Goal: Transaction & Acquisition: Purchase product/service

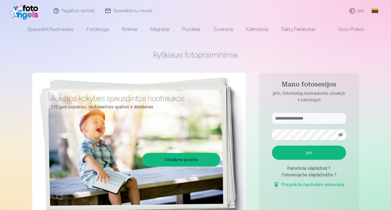
click at [358, 11] on link "Įeiti" at bounding box center [356, 11] width 25 height 22
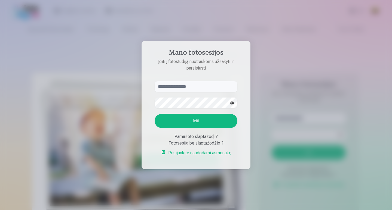
click at [201, 86] on input "text" at bounding box center [196, 86] width 83 height 11
type input "**********"
click at [164, 127] on button "Įeiti" at bounding box center [196, 121] width 83 height 14
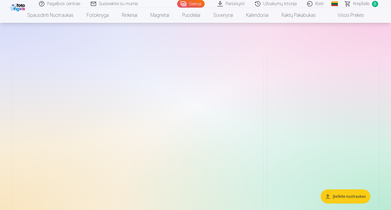
scroll to position [36, 0]
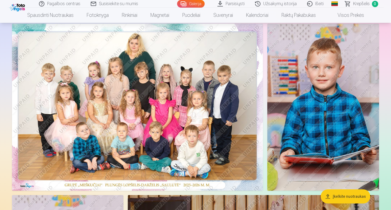
click at [118, 155] on img at bounding box center [137, 107] width 251 height 167
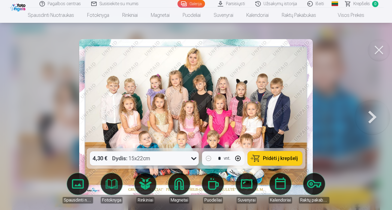
click at [193, 159] on icon at bounding box center [193, 159] width 5 height 3
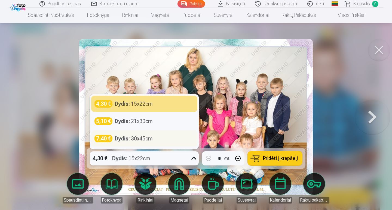
click at [171, 140] on div "7,40 € Dydis : 30x45cm" at bounding box center [144, 139] width 100 height 8
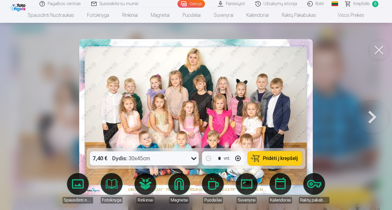
click at [184, 154] on div "7,40 € Dydis : 30x45cm" at bounding box center [139, 159] width 99 height 14
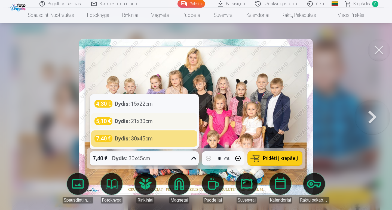
click at [167, 124] on div "5,10 € Dydis : 21x30cm" at bounding box center [144, 122] width 100 height 8
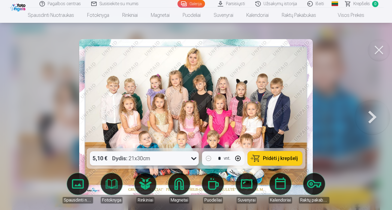
click at [180, 160] on div "5,10 € Dydis : 21x30cm" at bounding box center [139, 159] width 99 height 14
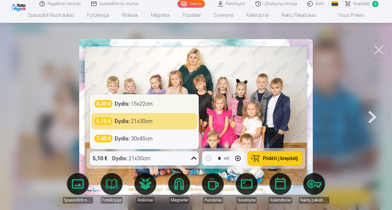
click at [172, 103] on div "4,30 € Dydis : 15x22cm" at bounding box center [144, 104] width 100 height 8
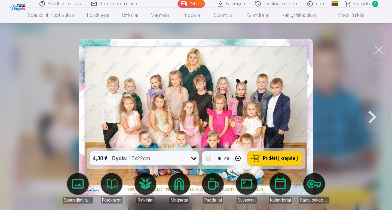
click at [366, 114] on button at bounding box center [372, 116] width 35 height 51
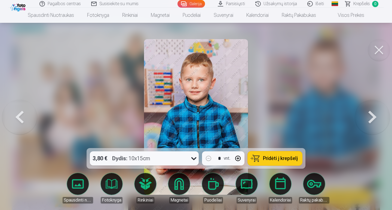
click at [185, 101] on img at bounding box center [196, 117] width 104 height 156
click at [374, 120] on button at bounding box center [372, 116] width 35 height 51
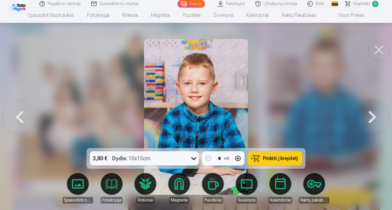
click at [374, 120] on button at bounding box center [372, 116] width 35 height 51
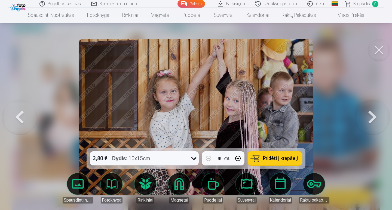
drag, startPoint x: 374, startPoint y: 120, endPoint x: 252, endPoint y: 112, distance: 122.0
click at [252, 112] on div "3,80 € Dydis : 10x15cm * vnt. Pridėti į krepšelį Spausdinti nuotraukas Fotoknyg…" at bounding box center [196, 117] width 388 height 156
click at [374, 120] on button at bounding box center [372, 116] width 35 height 51
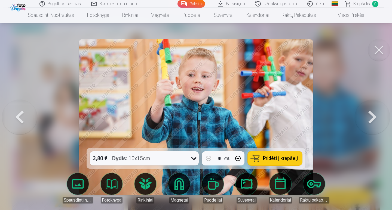
click at [375, 118] on button at bounding box center [372, 116] width 35 height 51
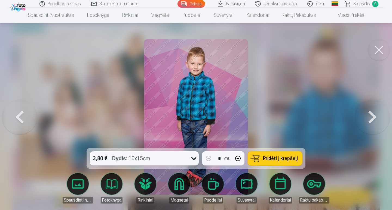
click at [375, 117] on button at bounding box center [372, 116] width 35 height 51
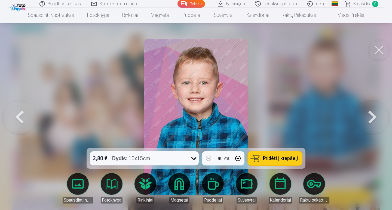
click at [375, 116] on button at bounding box center [372, 116] width 35 height 51
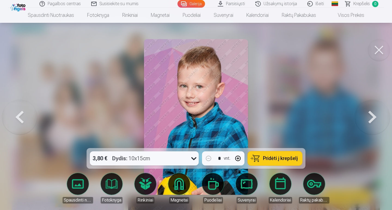
click at [375, 116] on button at bounding box center [372, 116] width 35 height 51
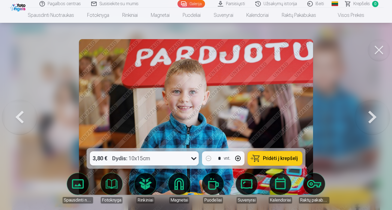
click at [374, 113] on button at bounding box center [372, 116] width 35 height 51
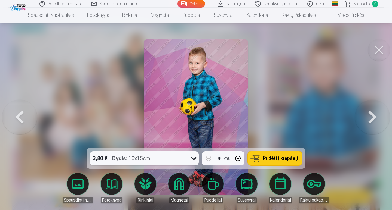
click at [375, 113] on button at bounding box center [372, 116] width 35 height 51
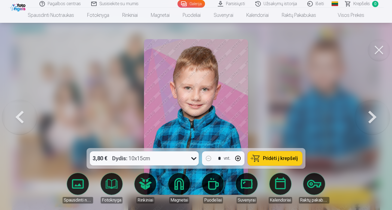
click at [375, 113] on button at bounding box center [372, 116] width 35 height 51
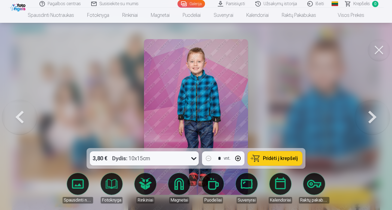
click at [375, 113] on button at bounding box center [372, 116] width 35 height 51
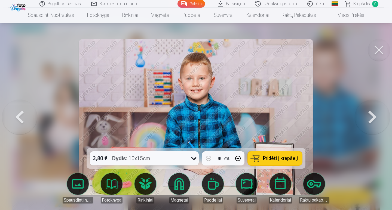
click at [375, 113] on button at bounding box center [372, 116] width 35 height 51
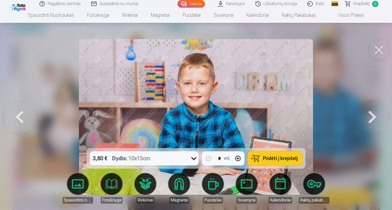
click at [375, 113] on button at bounding box center [372, 116] width 35 height 51
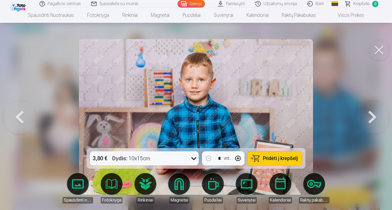
click at [375, 113] on button at bounding box center [372, 116] width 35 height 51
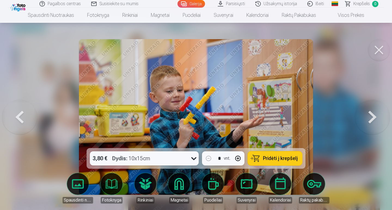
click at [375, 113] on button at bounding box center [372, 116] width 35 height 51
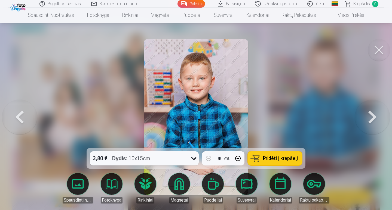
click at [375, 113] on button at bounding box center [372, 116] width 35 height 51
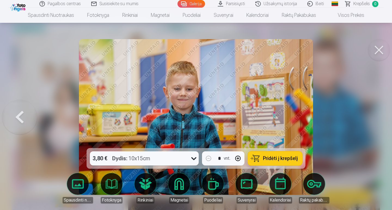
click at [375, 113] on div at bounding box center [196, 105] width 392 height 210
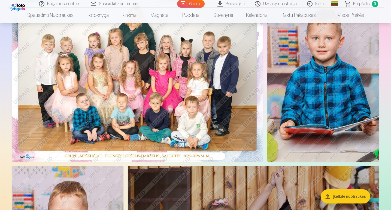
scroll to position [44, 0]
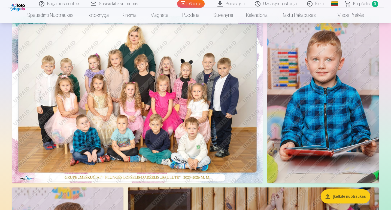
click at [77, 138] on img at bounding box center [137, 99] width 251 height 167
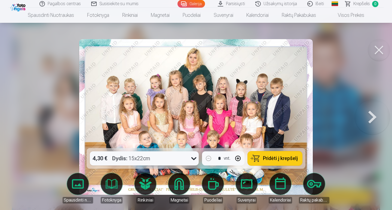
click at [166, 159] on div "4,30 € Dydis : 15x22cm" at bounding box center [139, 159] width 99 height 14
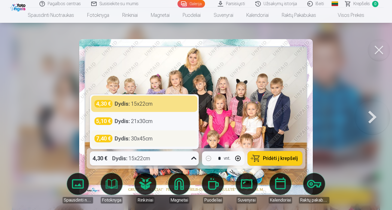
click at [155, 143] on div "7,40 € Dydis : 30x45cm" at bounding box center [144, 139] width 106 height 16
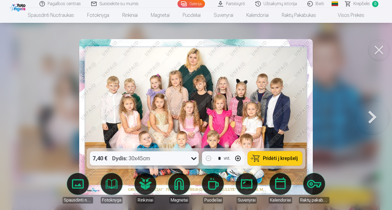
click at [199, 129] on img at bounding box center [196, 117] width 234 height 156
drag, startPoint x: 199, startPoint y: 129, endPoint x: 198, endPoint y: 97, distance: 31.6
click at [198, 97] on img at bounding box center [196, 117] width 234 height 156
click at [292, 57] on img at bounding box center [196, 117] width 234 height 156
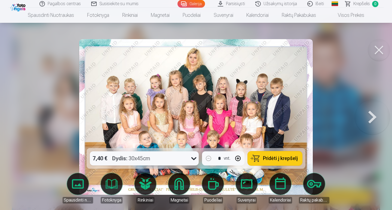
click at [383, 48] on button at bounding box center [379, 50] width 22 height 22
